Goal: Information Seeking & Learning: Understand process/instructions

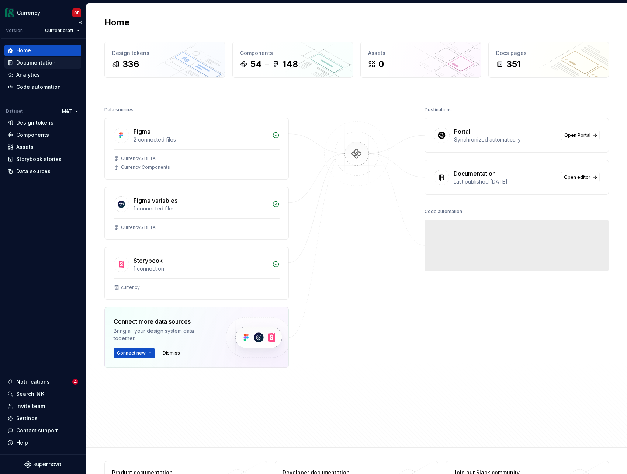
click at [30, 65] on div "Documentation" at bounding box center [35, 62] width 39 height 7
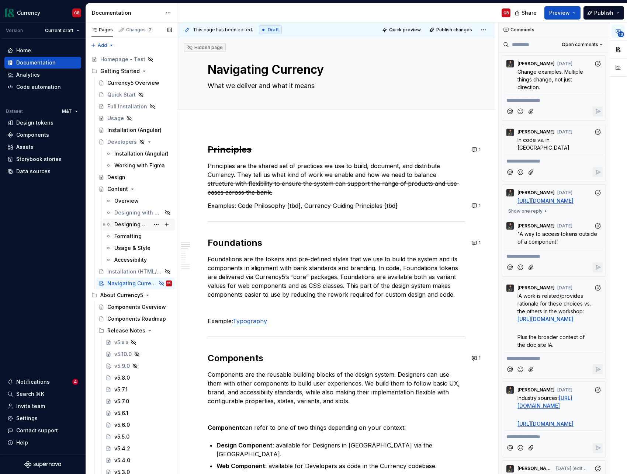
click at [121, 226] on div "Designing with Content" at bounding box center [131, 224] width 35 height 7
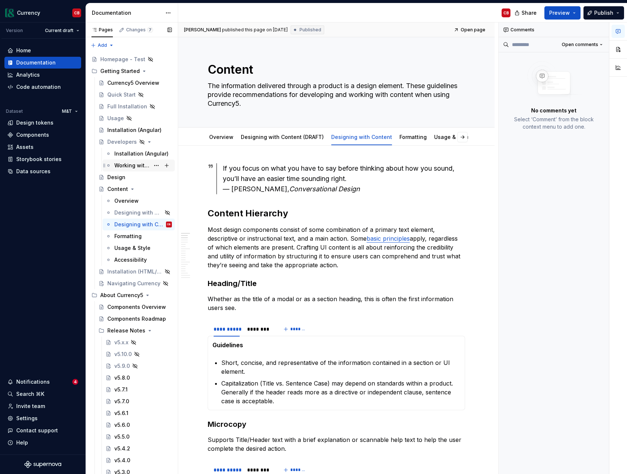
click at [128, 165] on div "Working with Figma" at bounding box center [131, 165] width 35 height 7
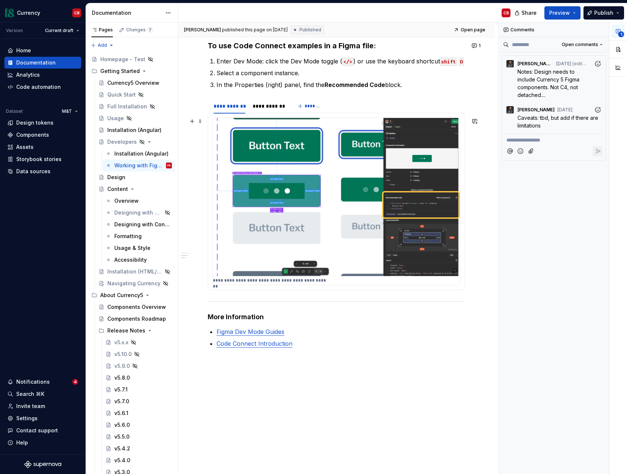
scroll to position [199, 0]
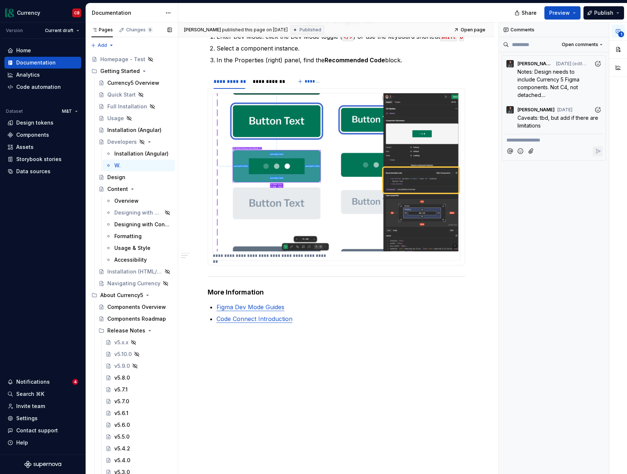
type textarea "*"
